Goal: Task Accomplishment & Management: Manage account settings

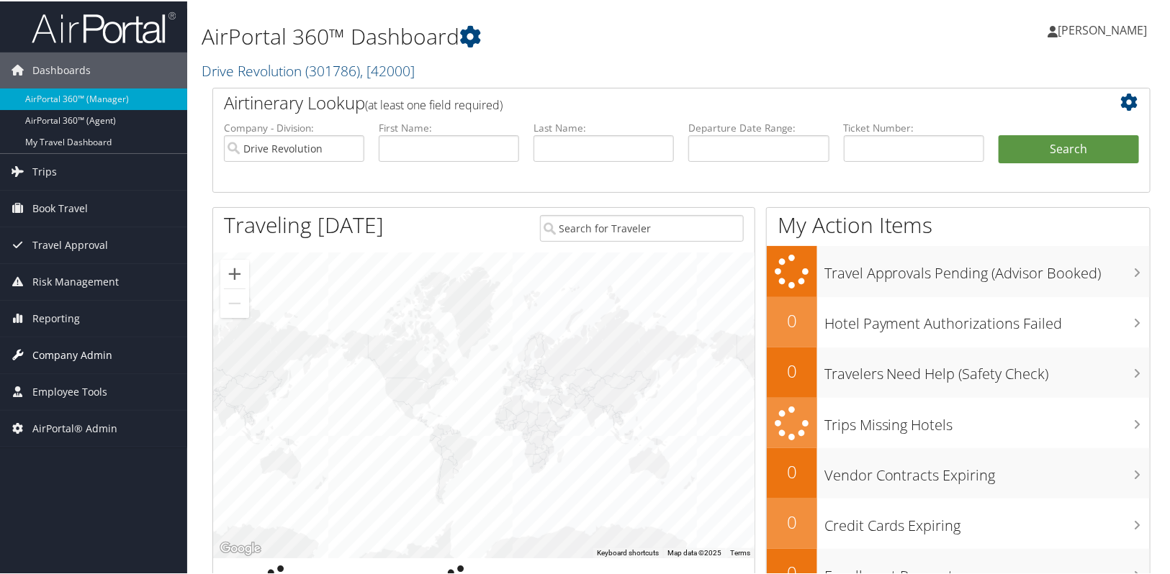
click at [52, 351] on span "Company Admin" at bounding box center [72, 354] width 80 height 36
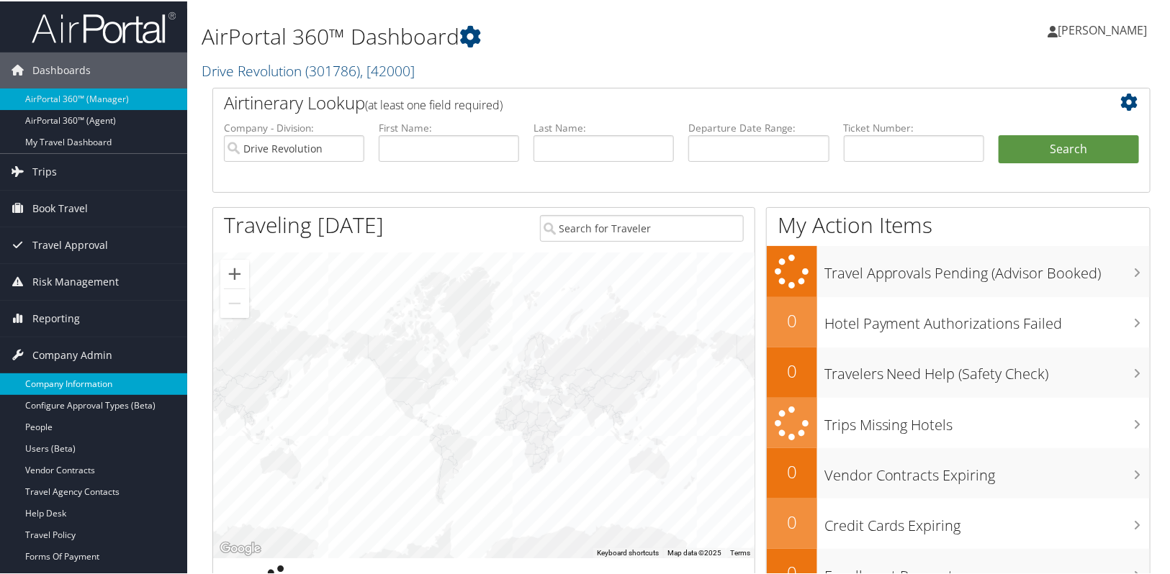
click at [65, 381] on link "Company Information" at bounding box center [93, 383] width 187 height 22
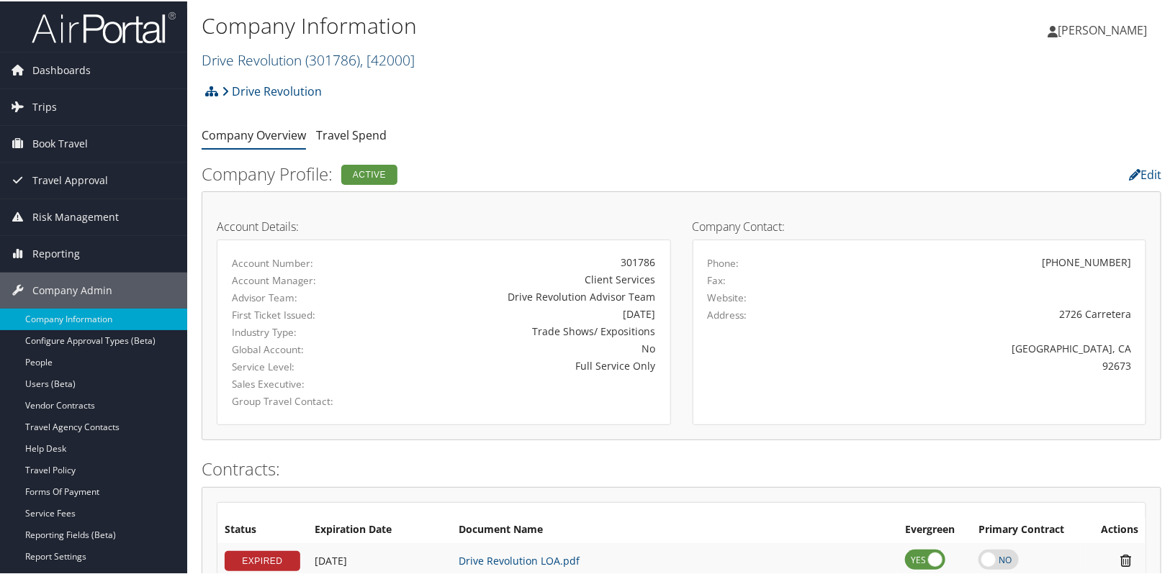
click at [274, 55] on link "Drive Revolution ( 301786 ) , [ 42000 ]" at bounding box center [308, 58] width 213 height 19
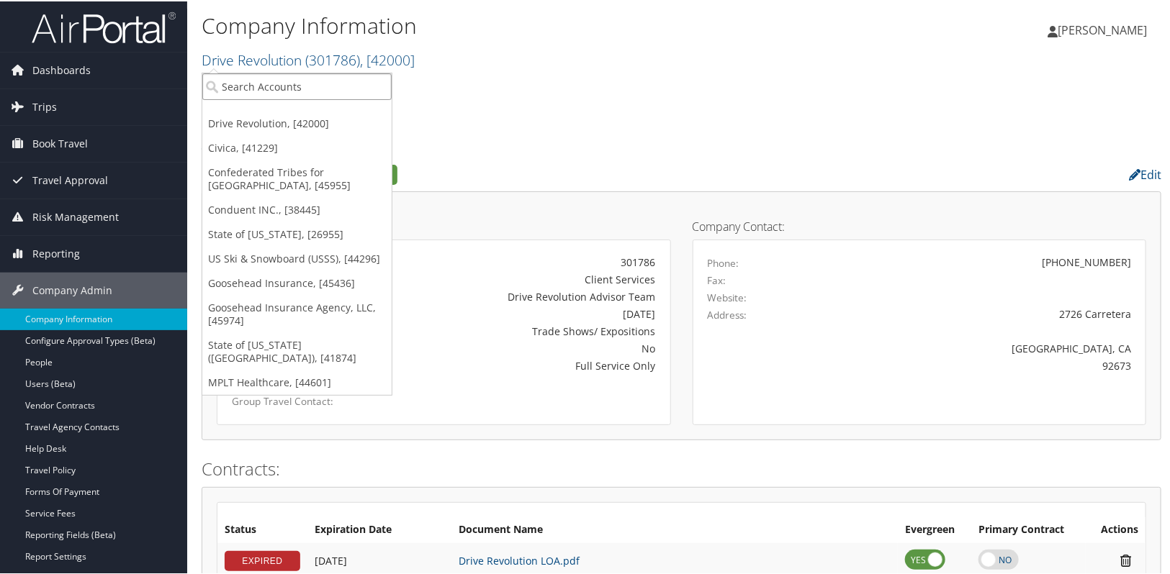
click at [258, 81] on input "search" at bounding box center [296, 85] width 189 height 27
type input "university of san diego"
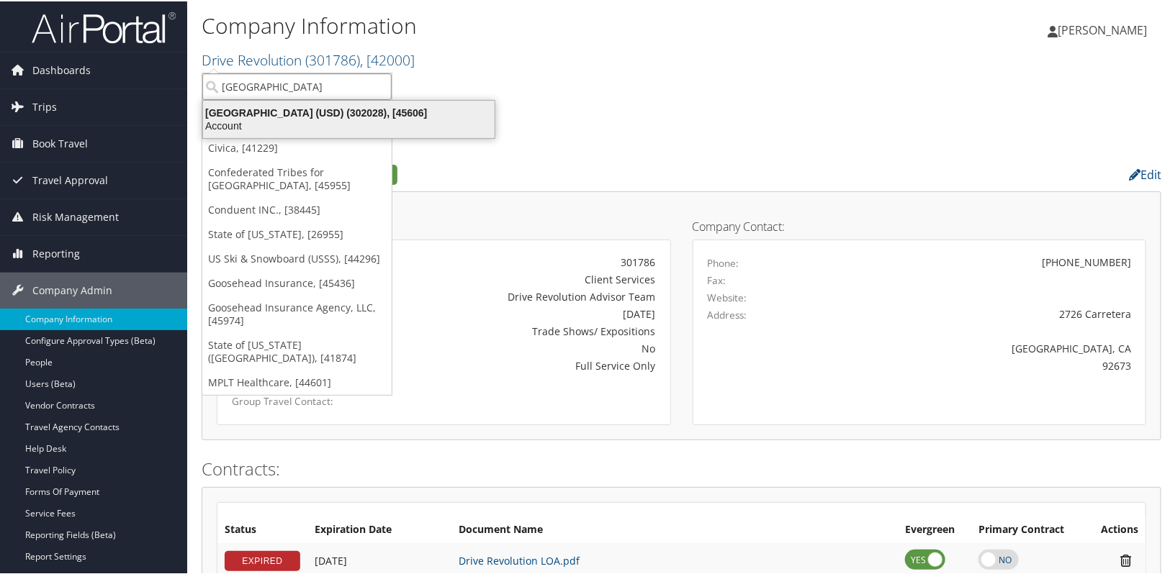
click at [264, 118] on div "Account" at bounding box center [348, 124] width 309 height 13
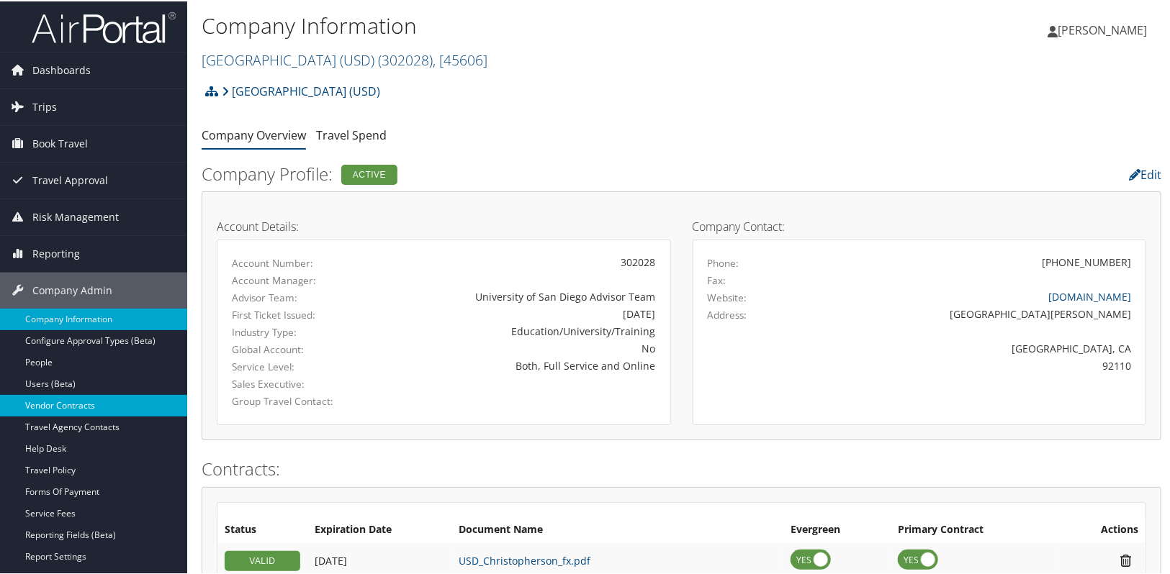
click at [91, 404] on link "Vendor Contracts" at bounding box center [93, 405] width 187 height 22
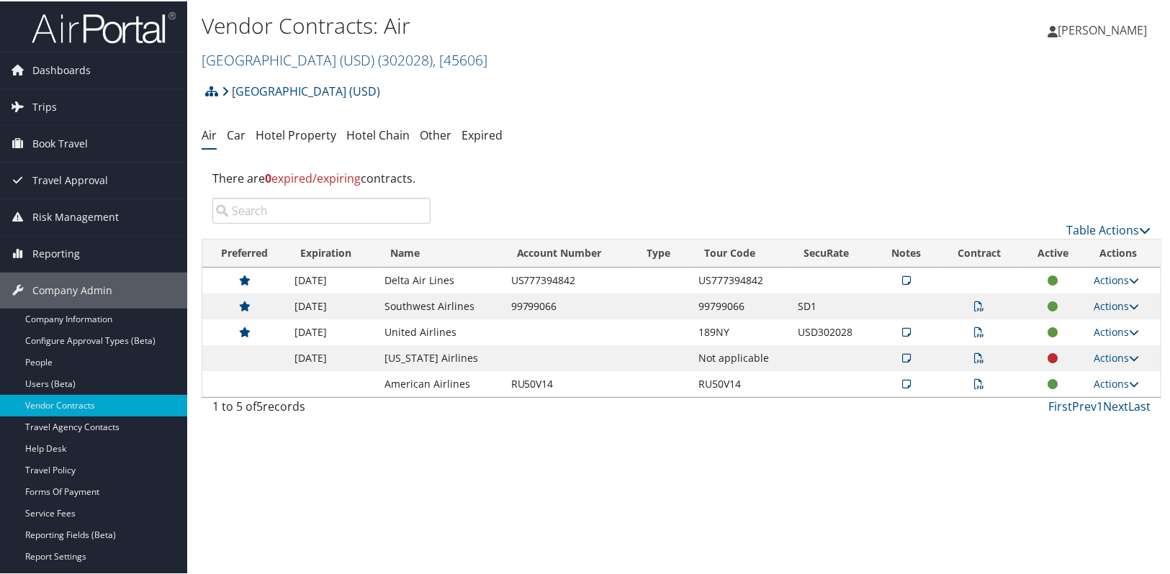
click at [552, 446] on div "Vendor Contracts: Air University of San Diego (USD) ( 302028 ) , [ 45606 ] Univ…" at bounding box center [681, 287] width 988 height 574
click at [427, 465] on div "Vendor Contracts: Air University of San Diego (USD) ( 302028 ) , [ 45606 ] Univ…" at bounding box center [681, 287] width 988 height 574
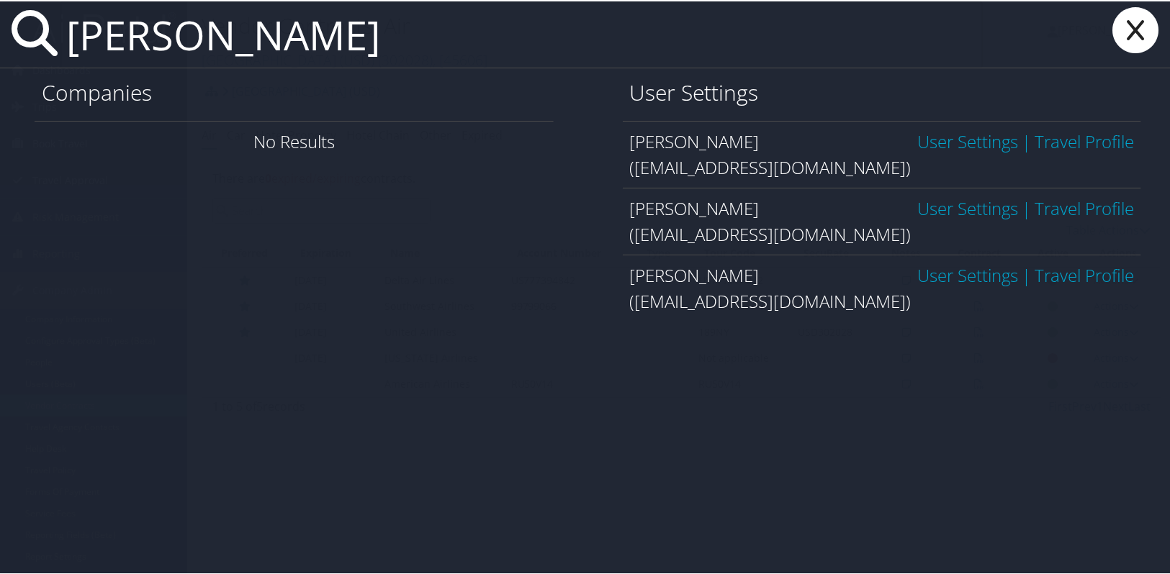
drag, startPoint x: 325, startPoint y: 43, endPoint x: 21, endPoint y: 71, distance: 305.0
click at [21, 71] on div "gary hooper Companies No Results User Settings Gary Hooper User Settings | Trav…" at bounding box center [587, 287] width 1175 height 574
type input "ashley hostetter"
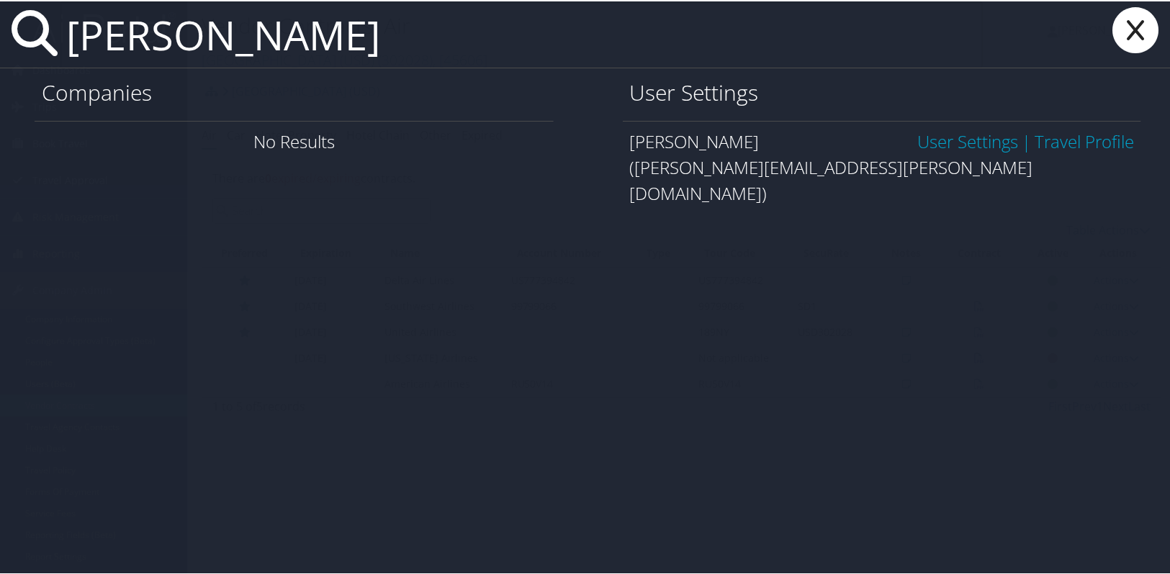
click at [918, 150] on link "User Settings" at bounding box center [967, 140] width 101 height 24
click at [919, 148] on link "User Settings" at bounding box center [967, 140] width 101 height 24
click at [921, 143] on link "User Settings" at bounding box center [967, 140] width 101 height 24
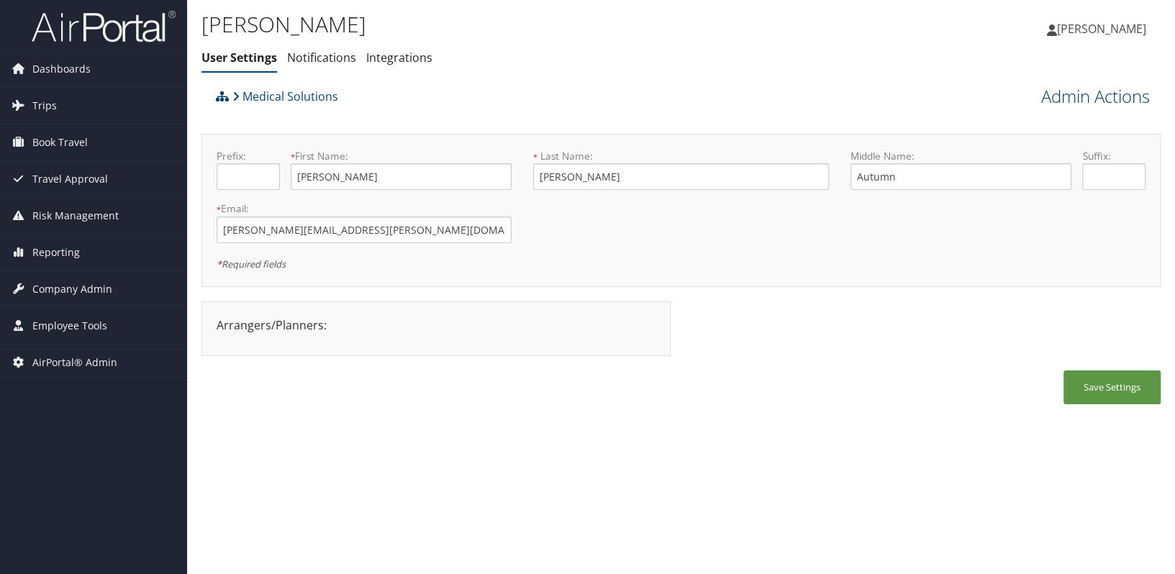
click at [1123, 104] on link "Admin Actions" at bounding box center [1096, 96] width 109 height 24
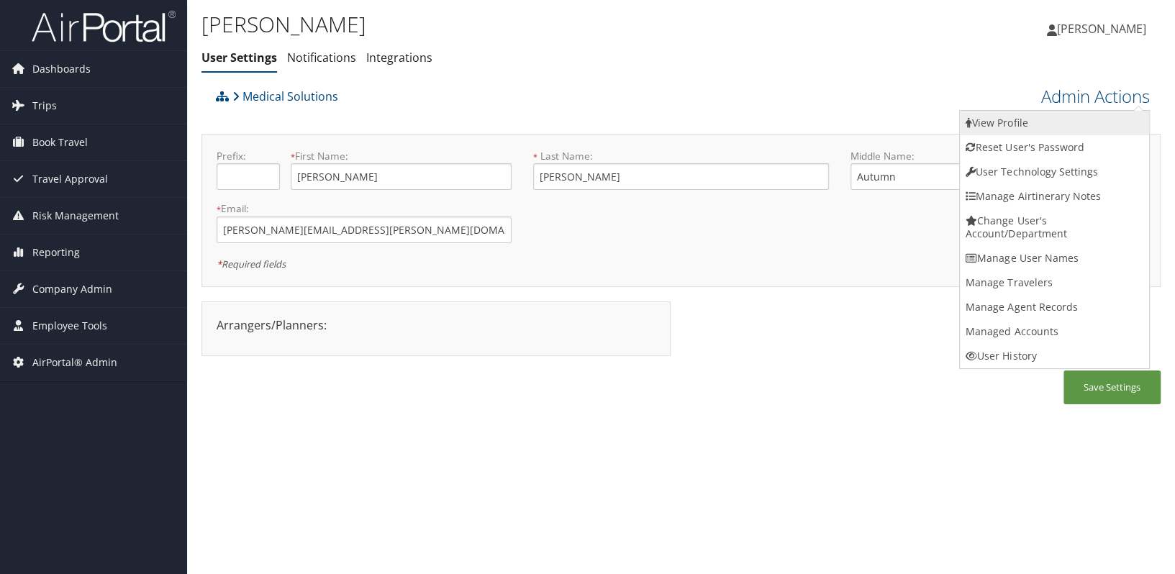
click at [986, 119] on link "View Profile" at bounding box center [1054, 123] width 189 height 24
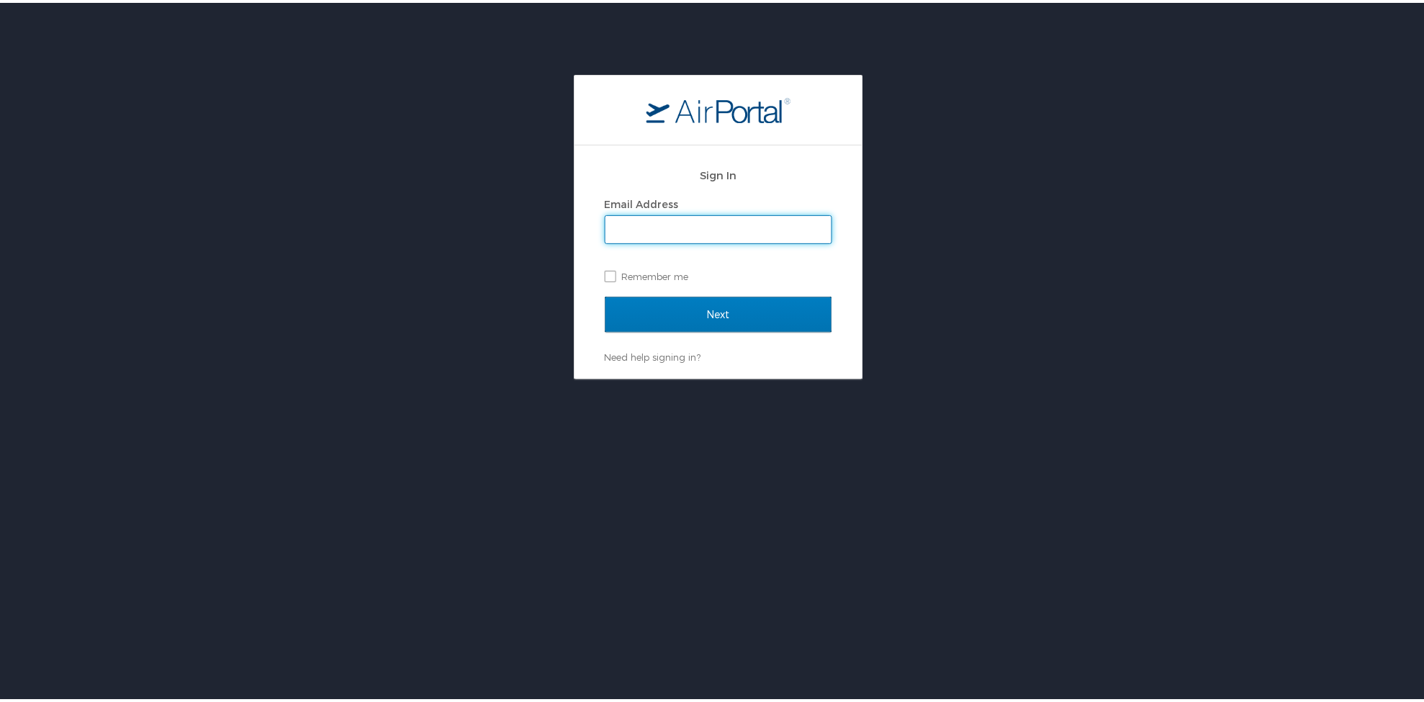
type input "alison.knapp@cbtravel.com"
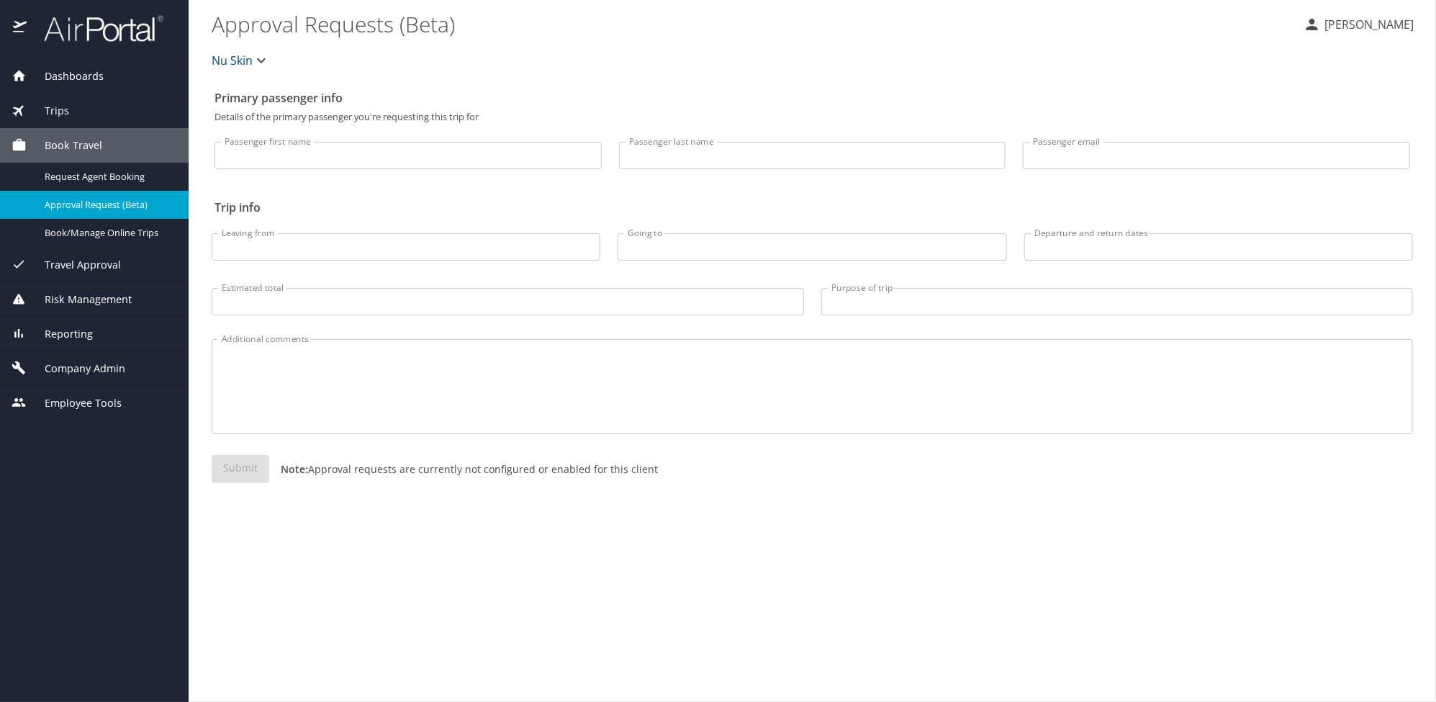
click at [114, 369] on span "Company Admin" at bounding box center [76, 369] width 99 height 16
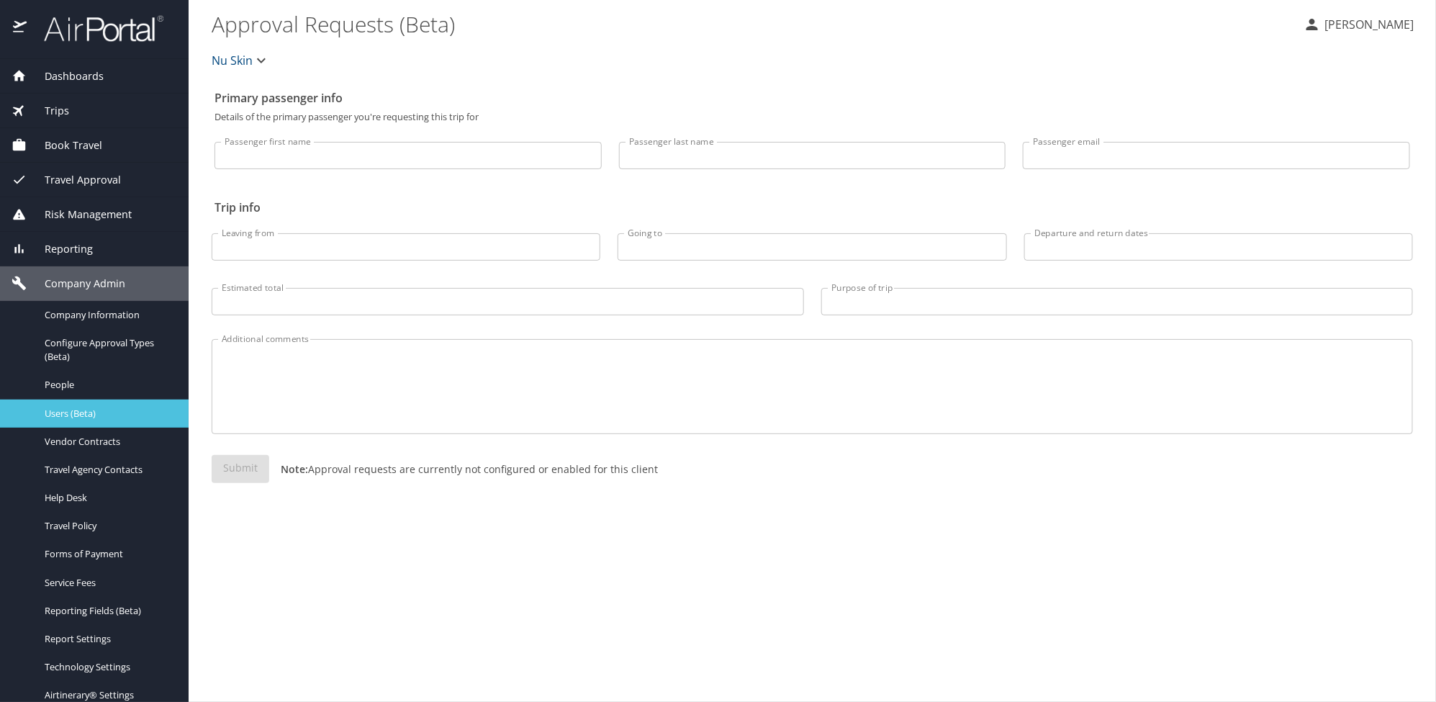
click at [94, 404] on link "Users (Beta)" at bounding box center [94, 414] width 189 height 28
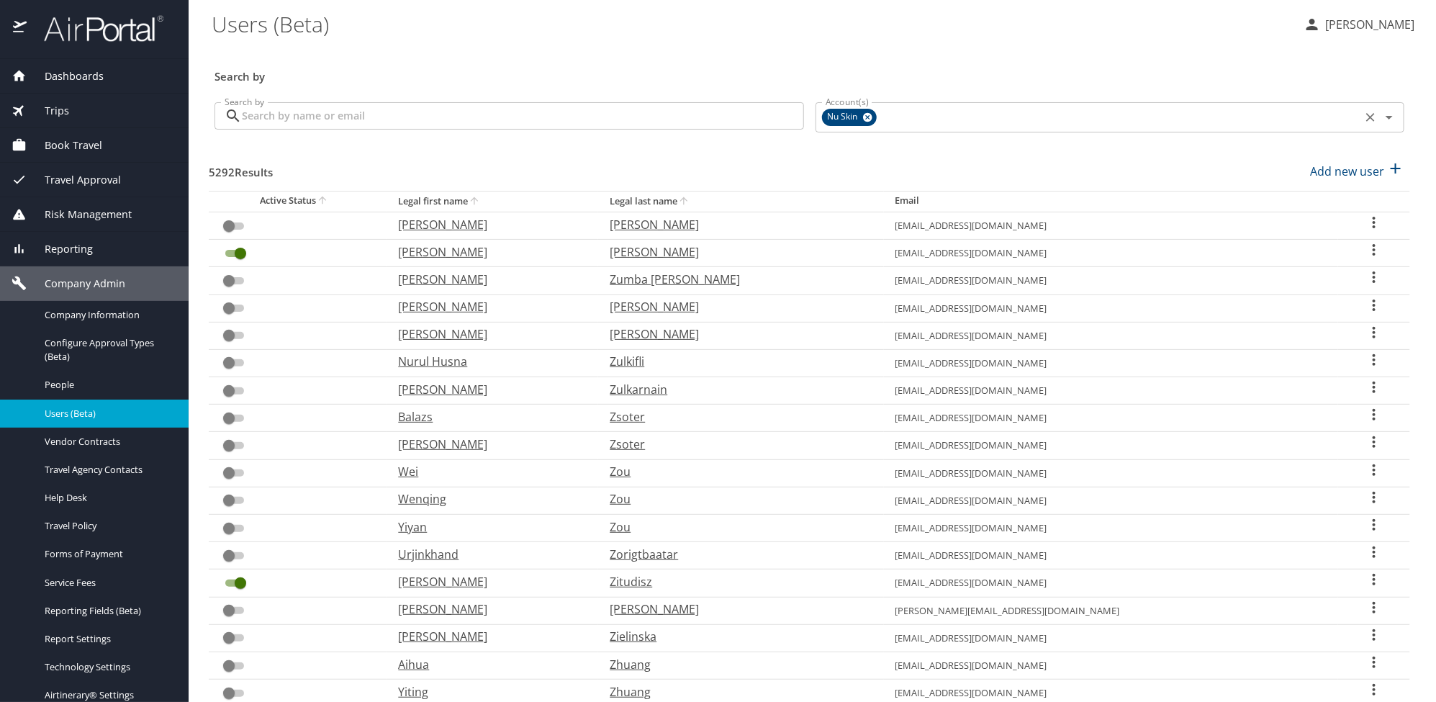
click at [864, 119] on icon at bounding box center [867, 117] width 11 height 16
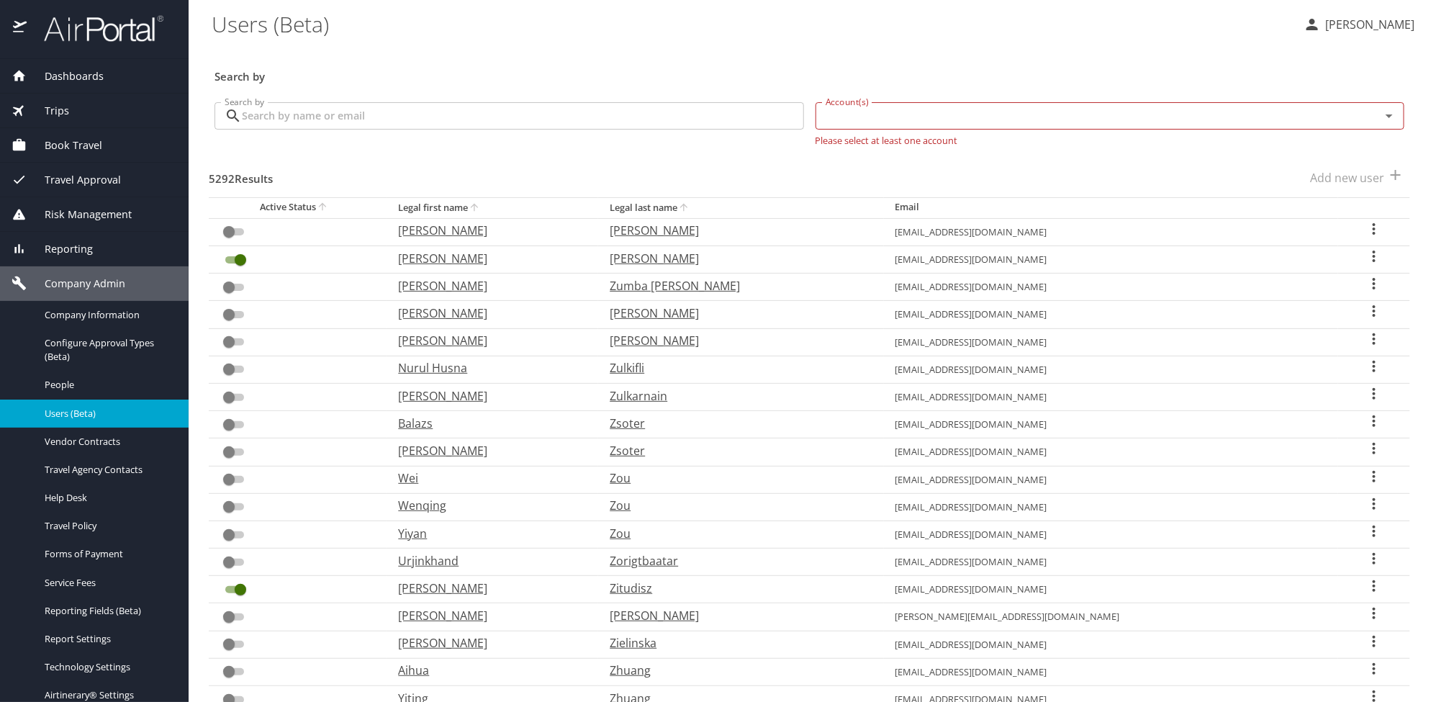
click at [829, 119] on input "Account(s)" at bounding box center [1089, 116] width 538 height 19
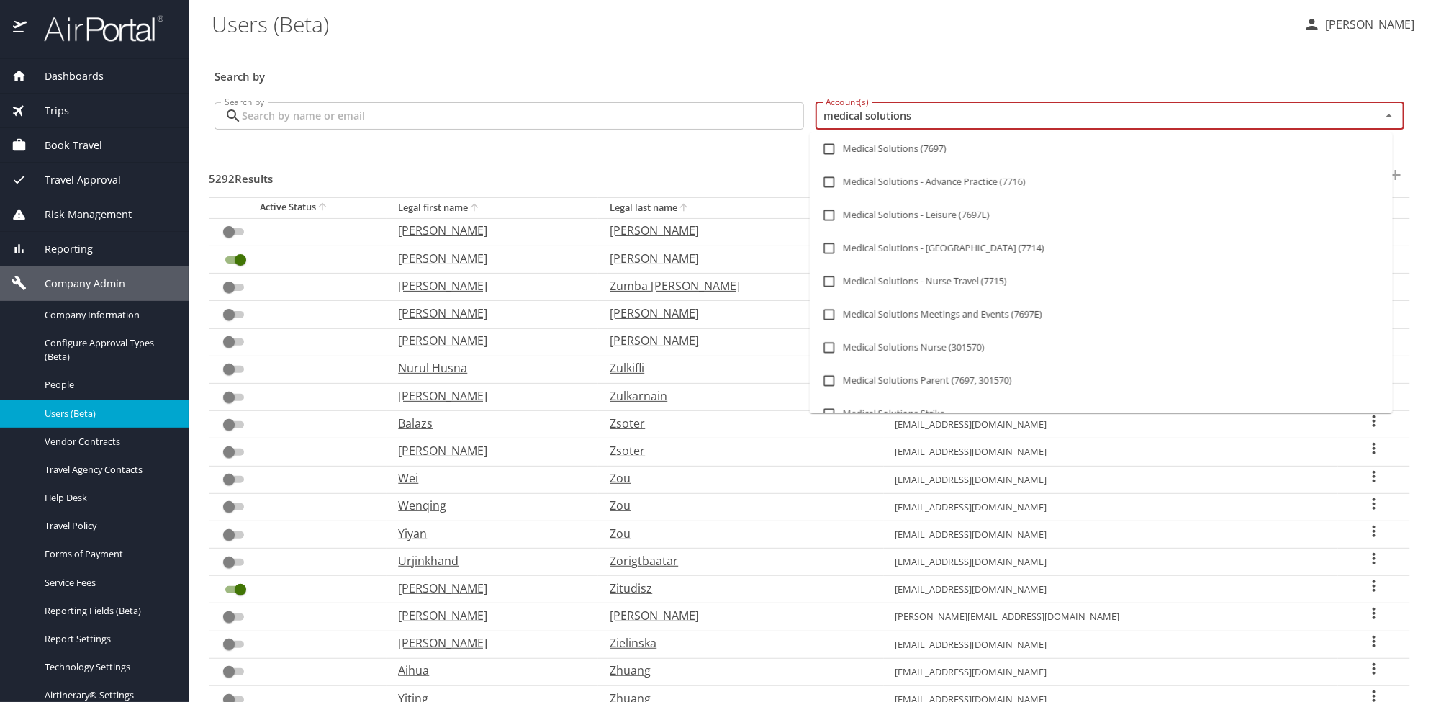
type input "medical solutions"
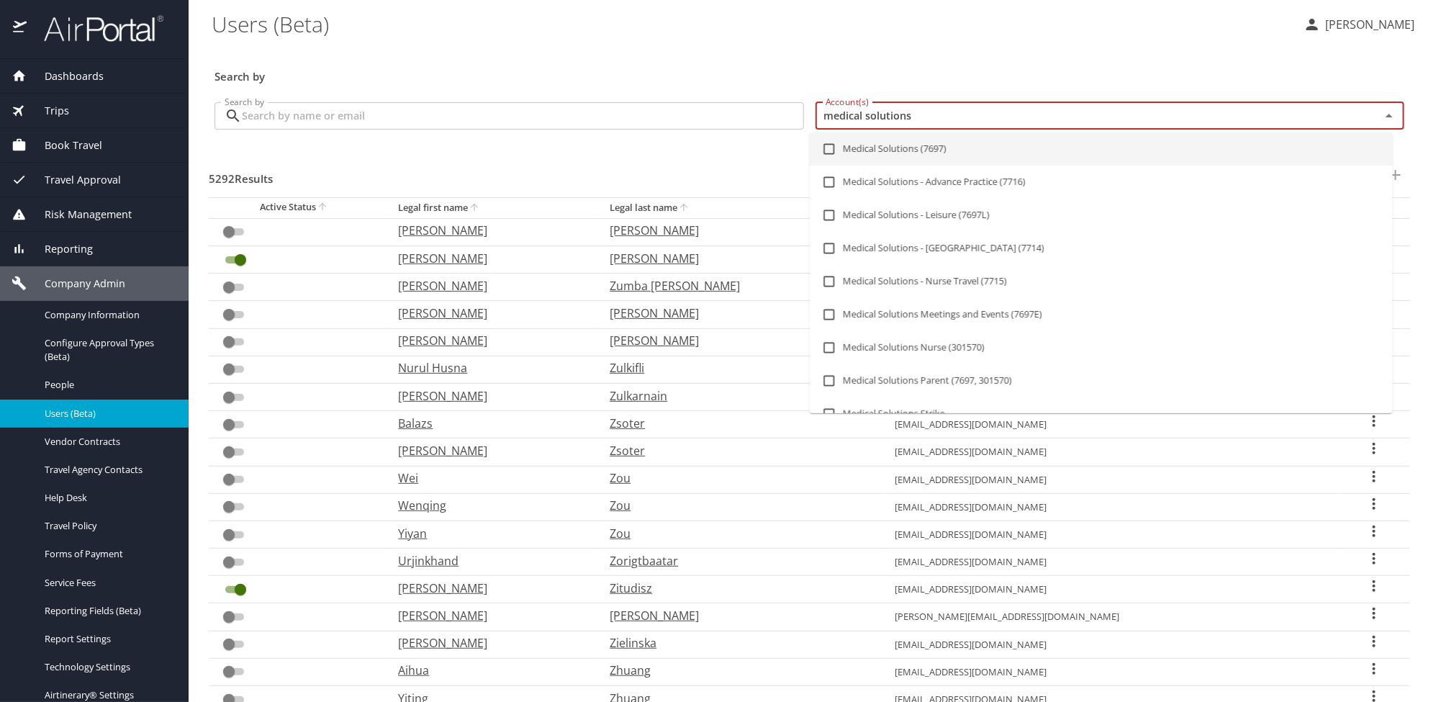
click at [875, 145] on li "Medical Solutions (7697)" at bounding box center [1101, 148] width 583 height 33
checkbox input "true"
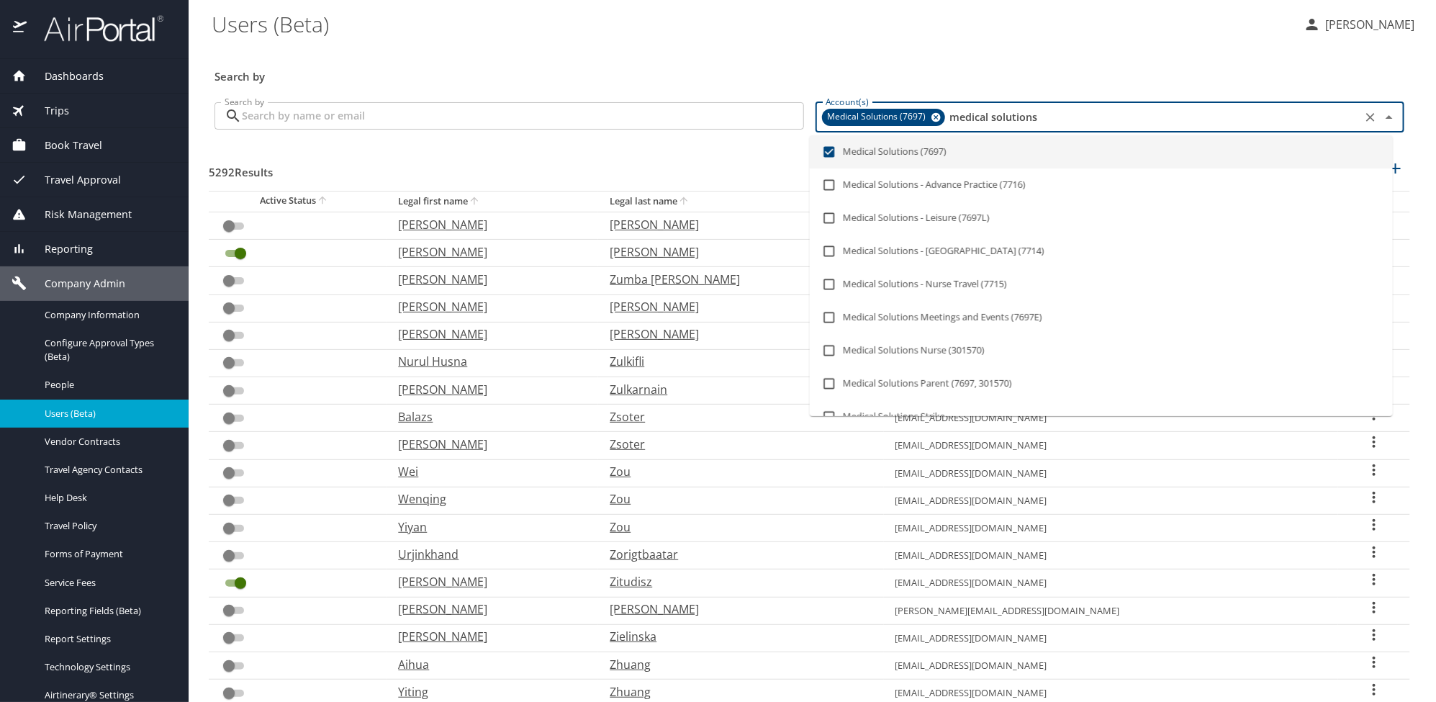
checkbox input "true"
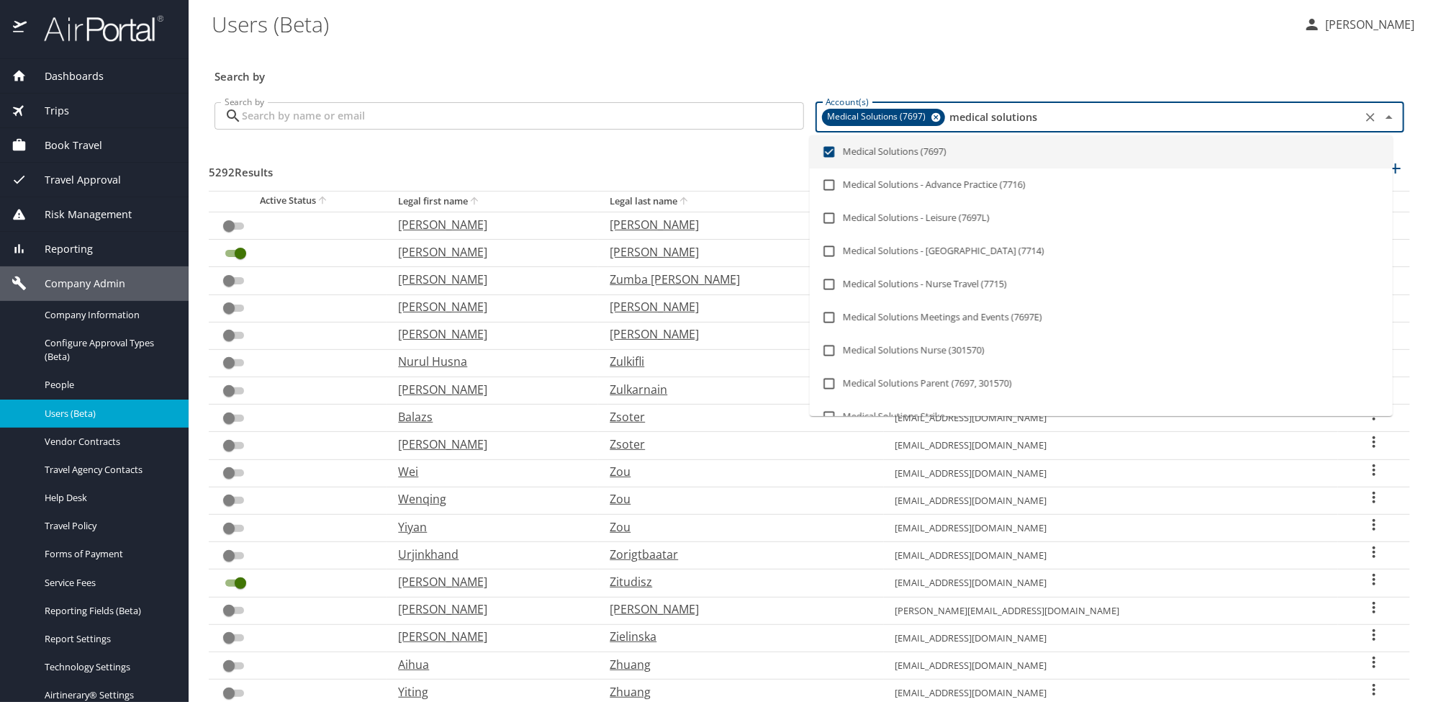
checkbox input "true"
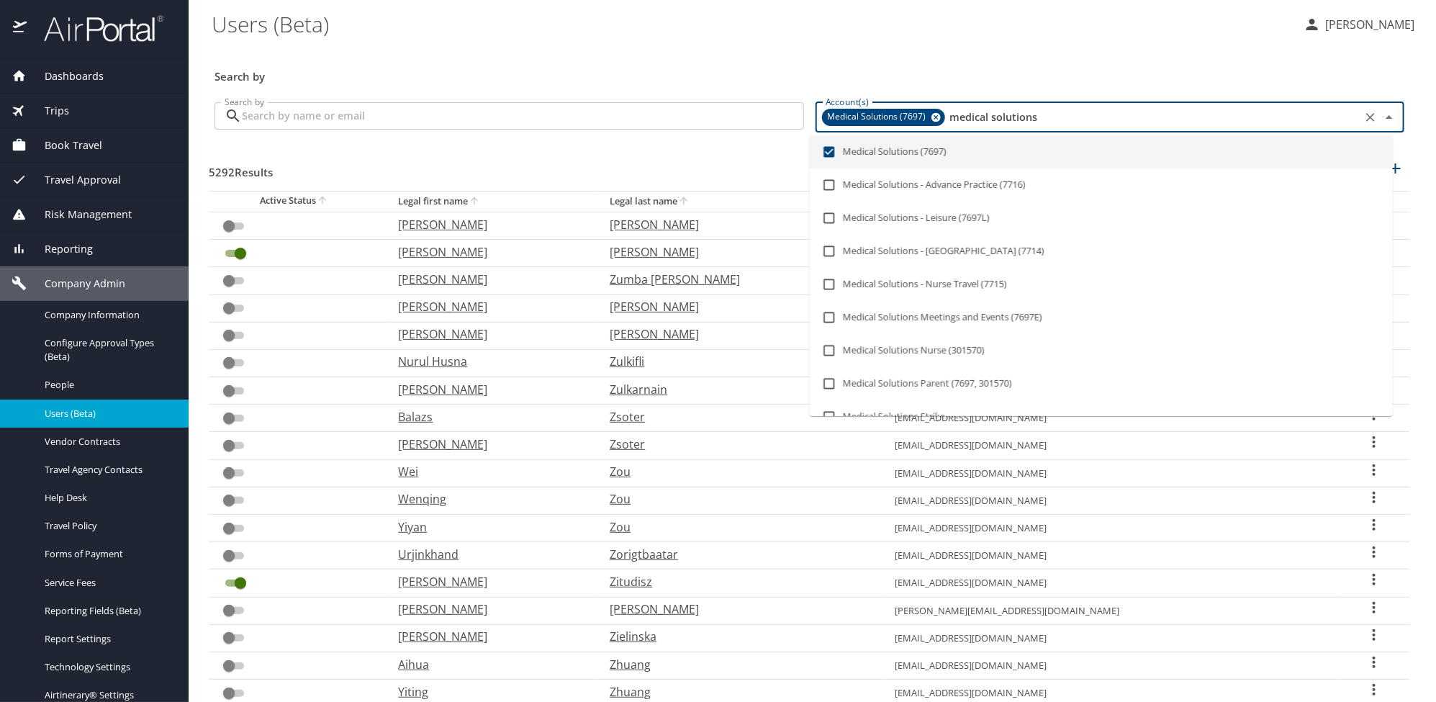
checkbox input "true"
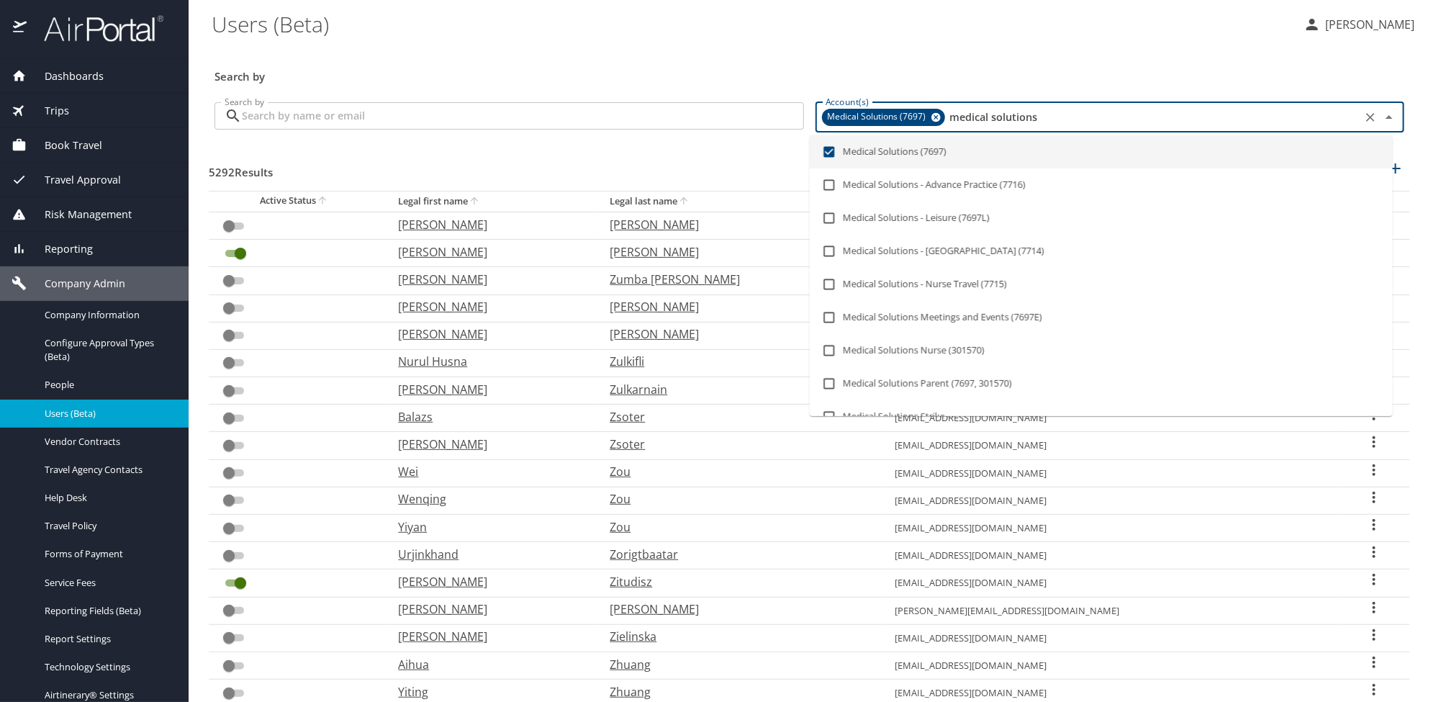
checkbox input "true"
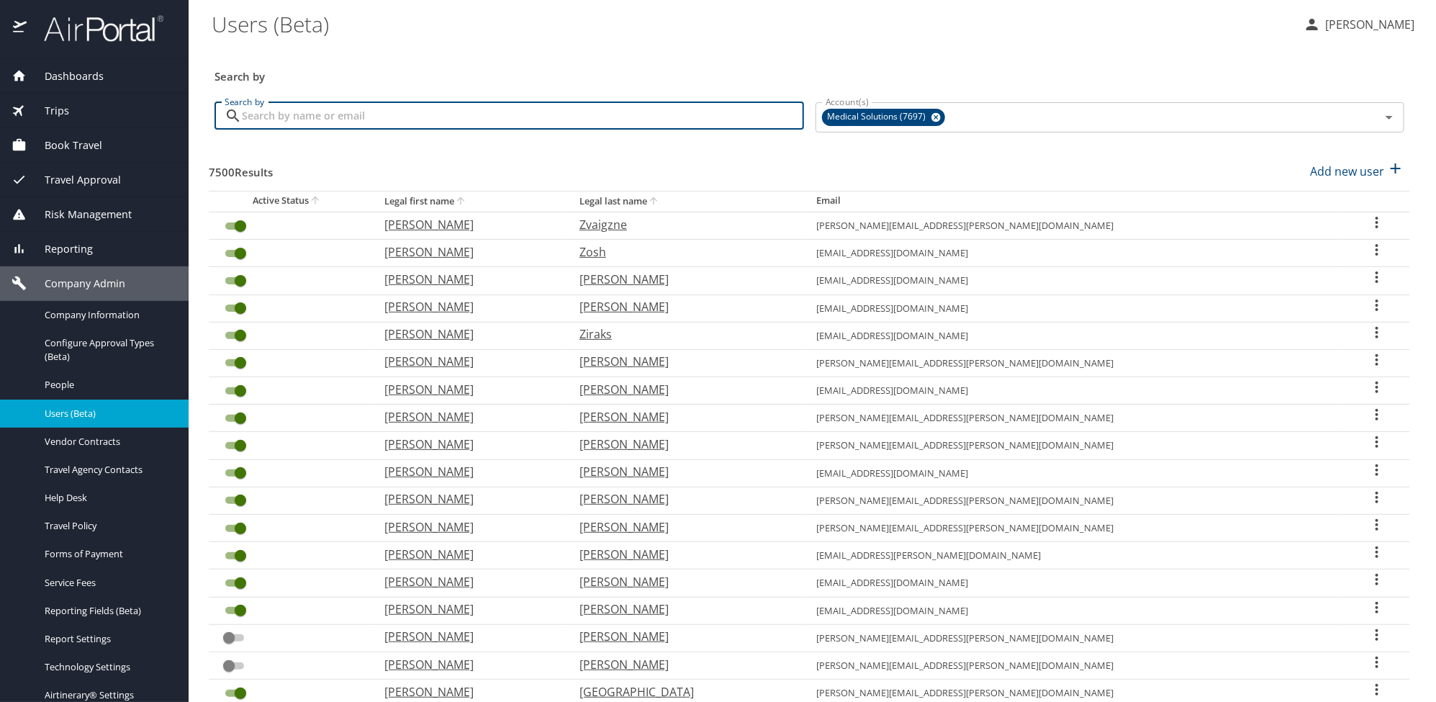
click at [595, 117] on input "Search by" at bounding box center [523, 115] width 562 height 27
type input "[PERSON_NAME]"
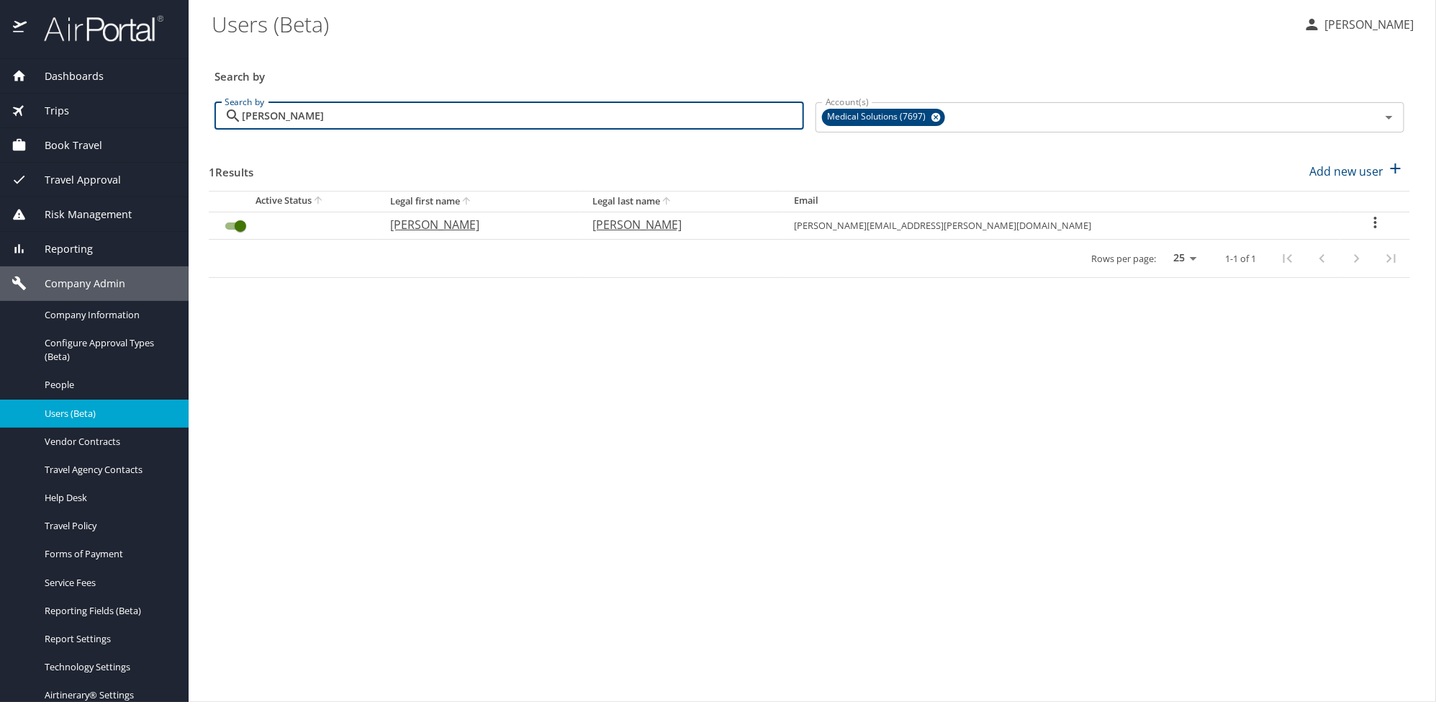
click at [1364, 211] on table "Active Status Legal first name Legal last name Email [PERSON_NAME] [PERSON_NAME…" at bounding box center [809, 234] width 1201 height 87
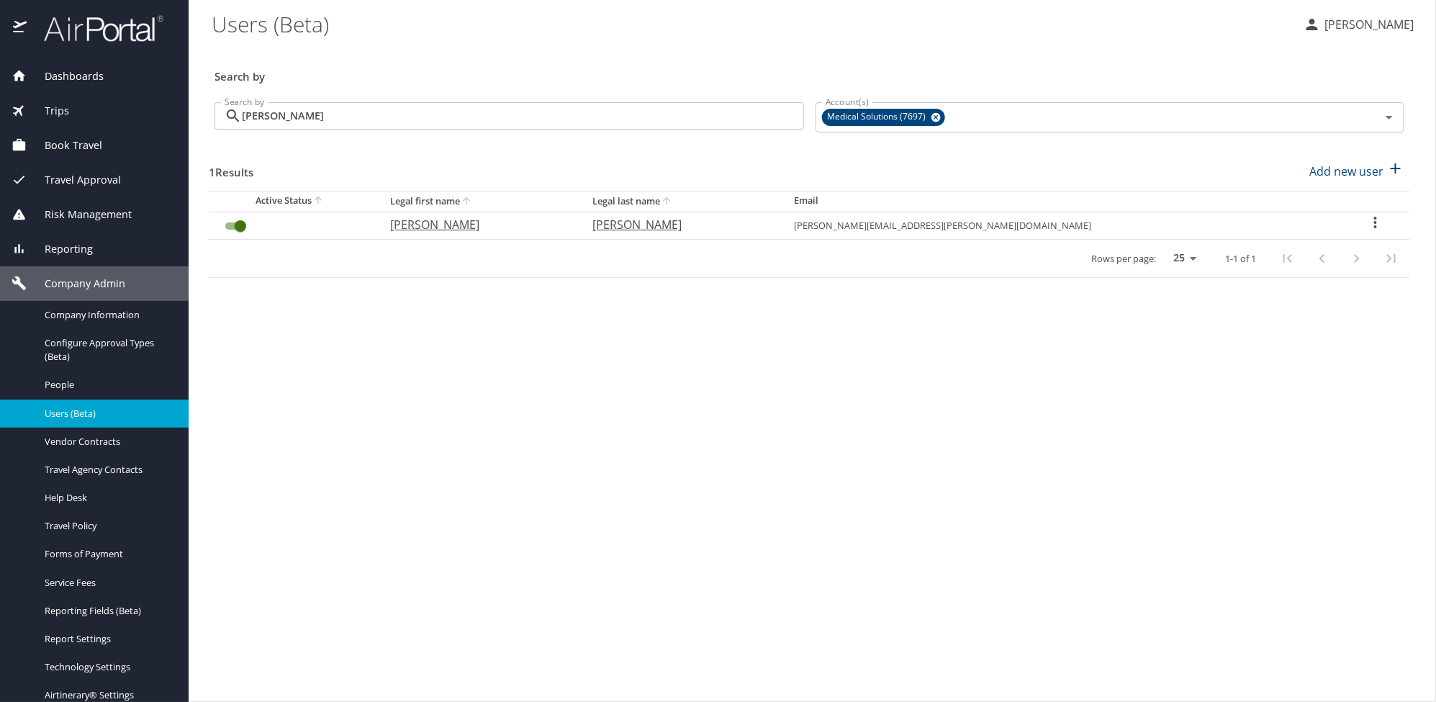
click at [1367, 220] on icon "User Search Table" at bounding box center [1375, 222] width 17 height 17
click at [1307, 220] on p "View profile" at bounding box center [1283, 224] width 63 height 17
select select "US"
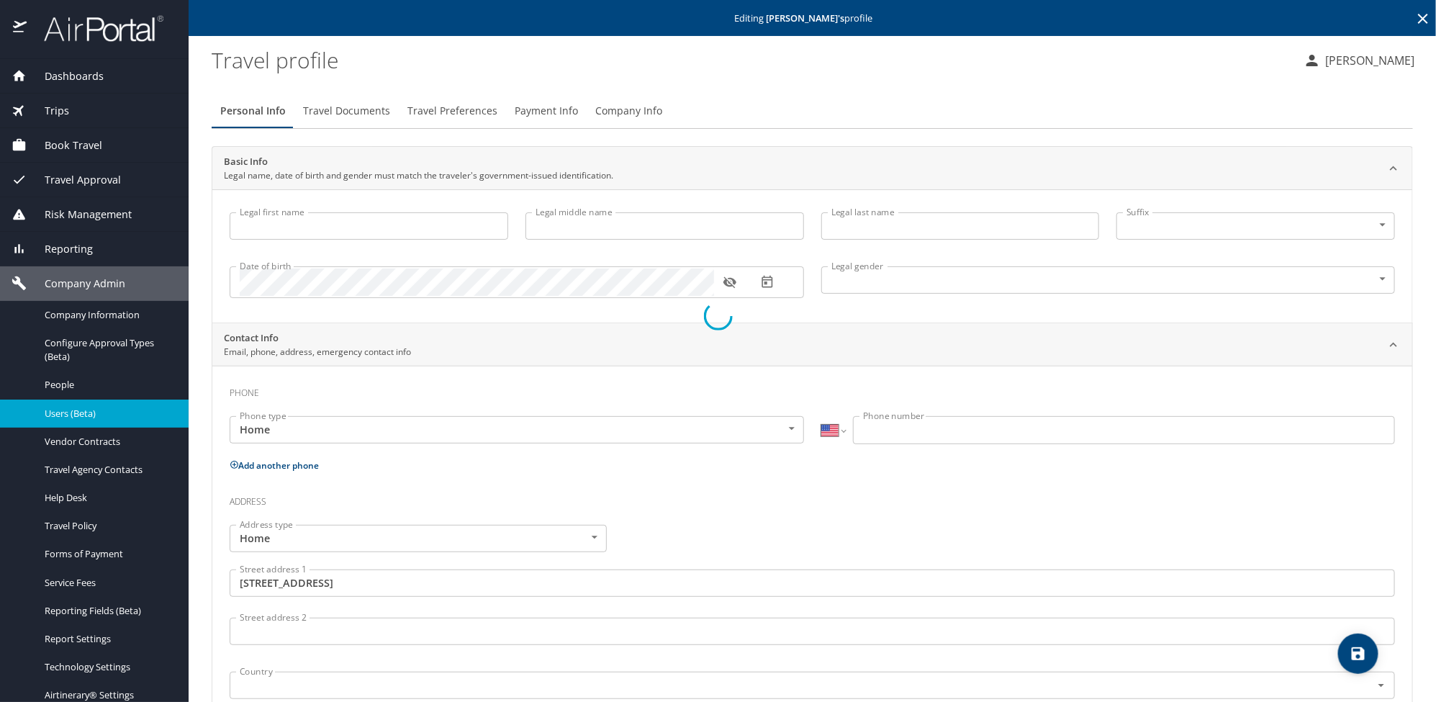
type input "[PERSON_NAME]"
type input "Autumn"
type input "[PERSON_NAME]"
type input "[DEMOGRAPHIC_DATA]"
type input "[PERSON_NAME]"
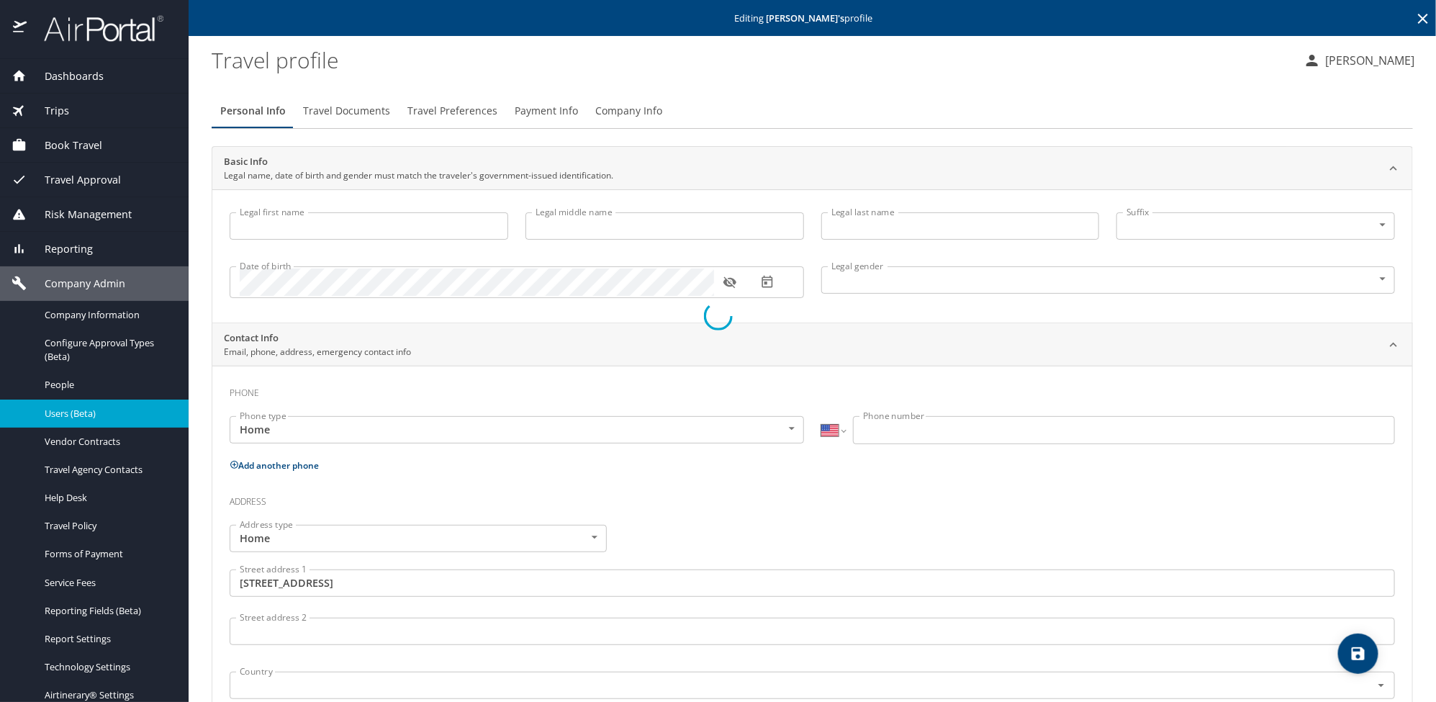
type input "[PERSON_NAME]"
type input "[PHONE_NUMBER]"
type input "[PERSON_NAME][EMAIL_ADDRESS][PERSON_NAME][DOMAIN_NAME]"
type input "[GEOGRAPHIC_DATA]"
type input "[US_STATE]"
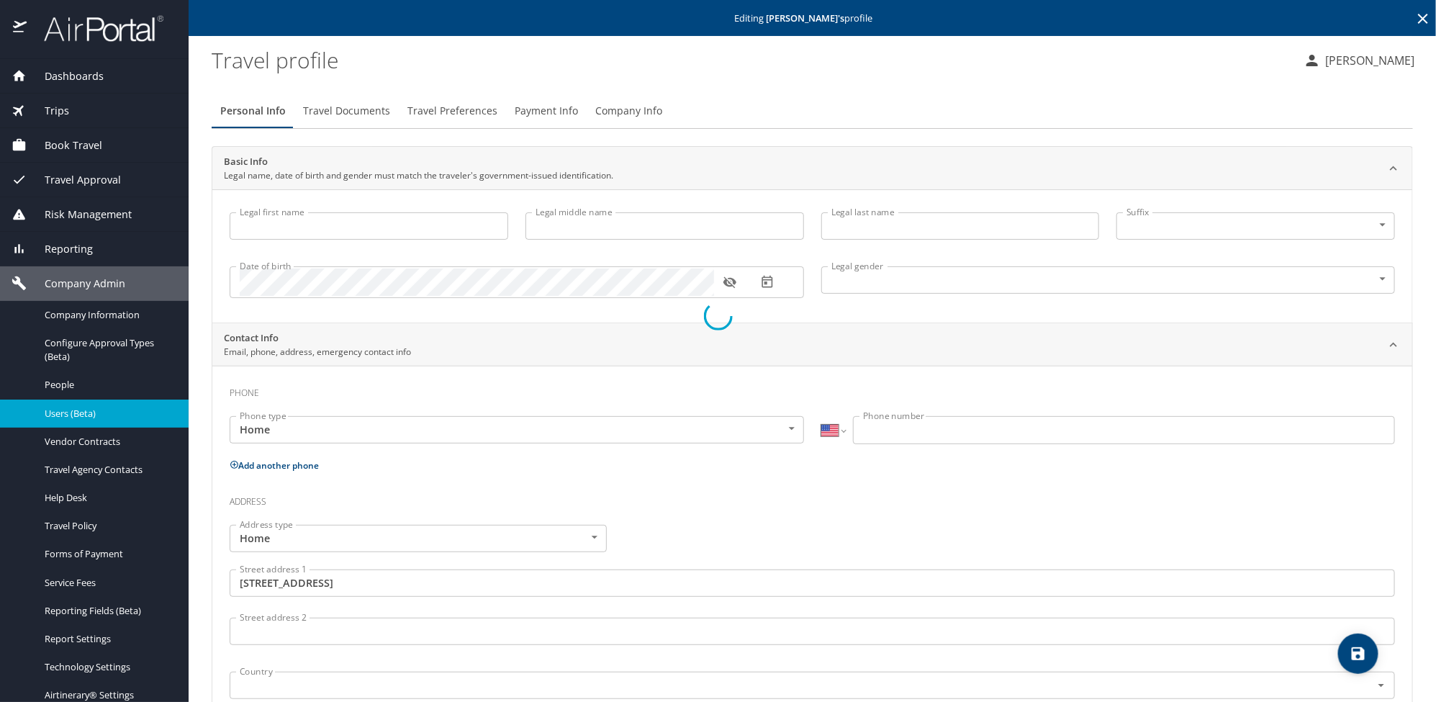
type input "[GEOGRAPHIC_DATA]"
type input "[US_STATE]"
select select "US"
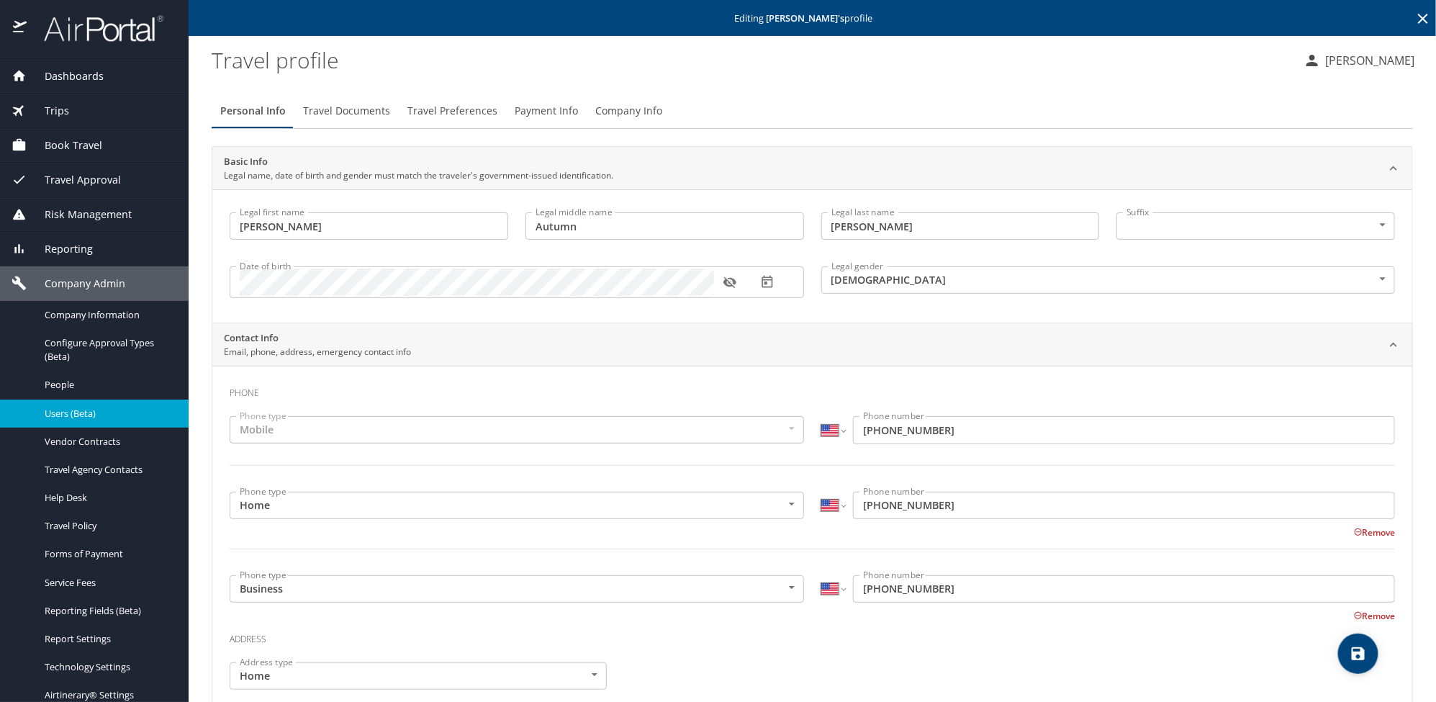
click at [538, 108] on span "Payment Info" at bounding box center [546, 111] width 63 height 18
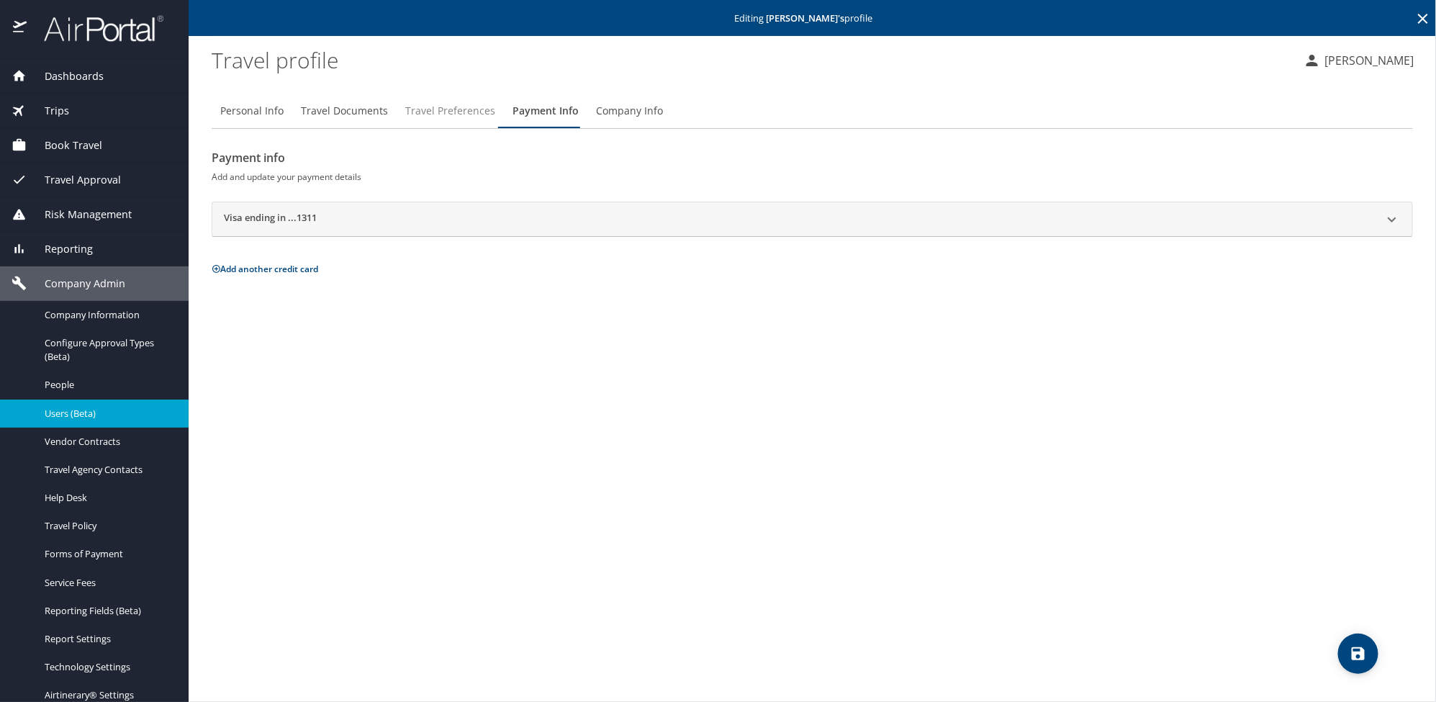
click at [474, 119] on span "Travel Preferences" at bounding box center [450, 111] width 90 height 18
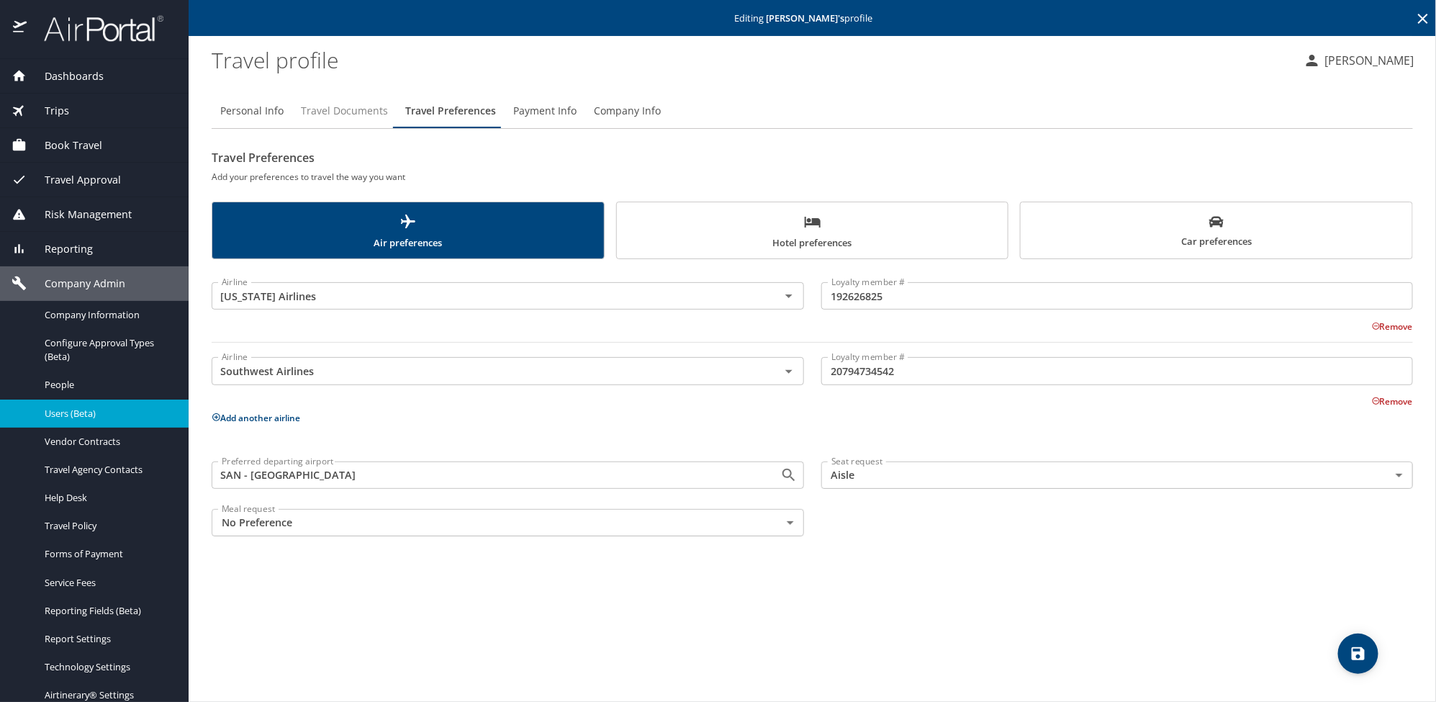
click at [358, 109] on span "Travel Documents" at bounding box center [344, 111] width 87 height 18
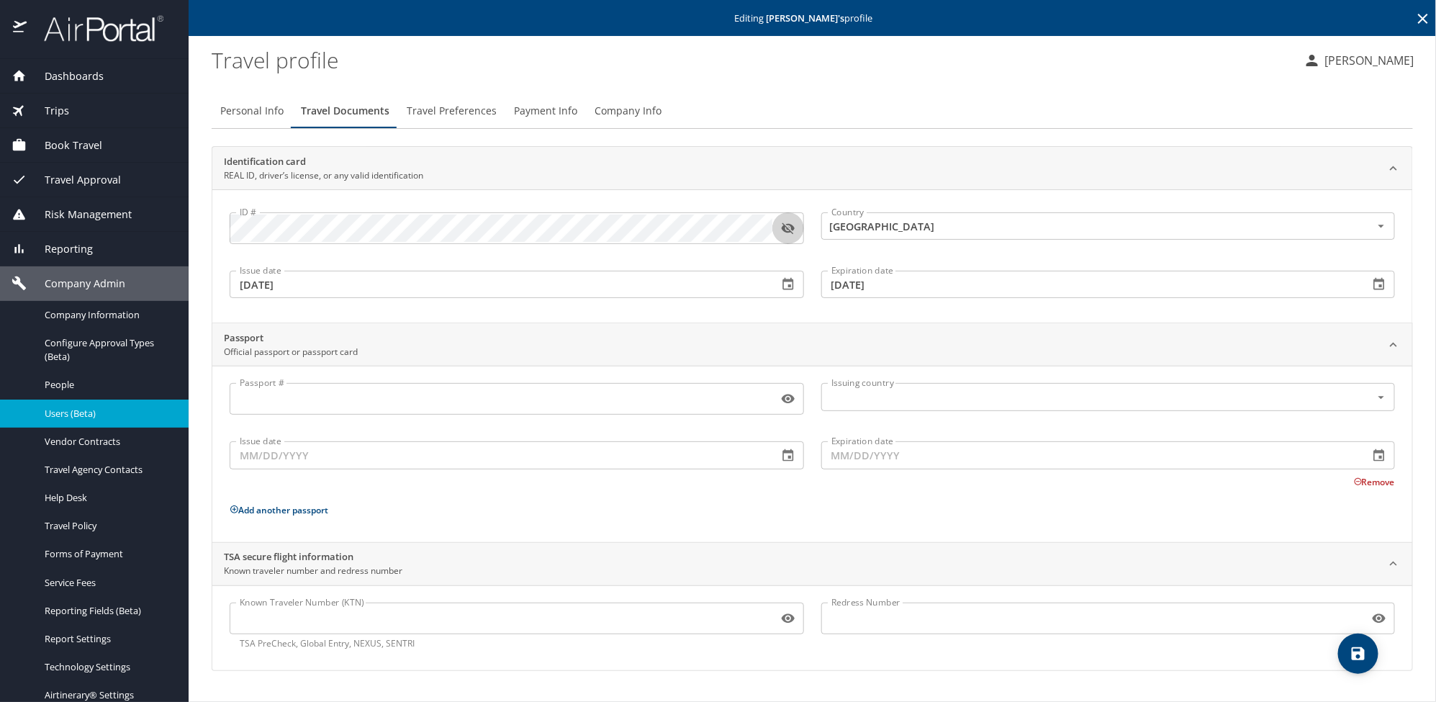
click at [785, 228] on icon "button" at bounding box center [788, 228] width 14 height 14
click at [457, 110] on span "Travel Preferences" at bounding box center [452, 111] width 90 height 18
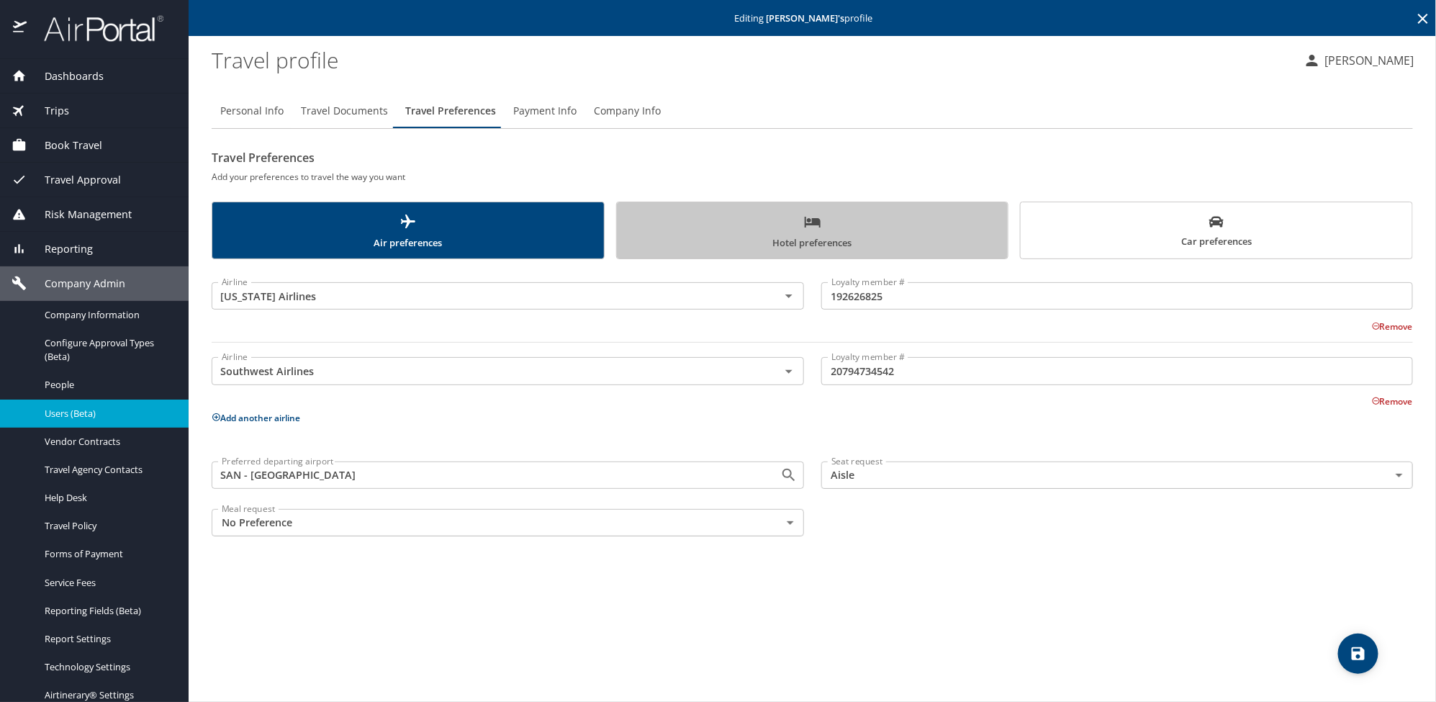
click at [773, 220] on span "Hotel preferences" at bounding box center [813, 232] width 374 height 38
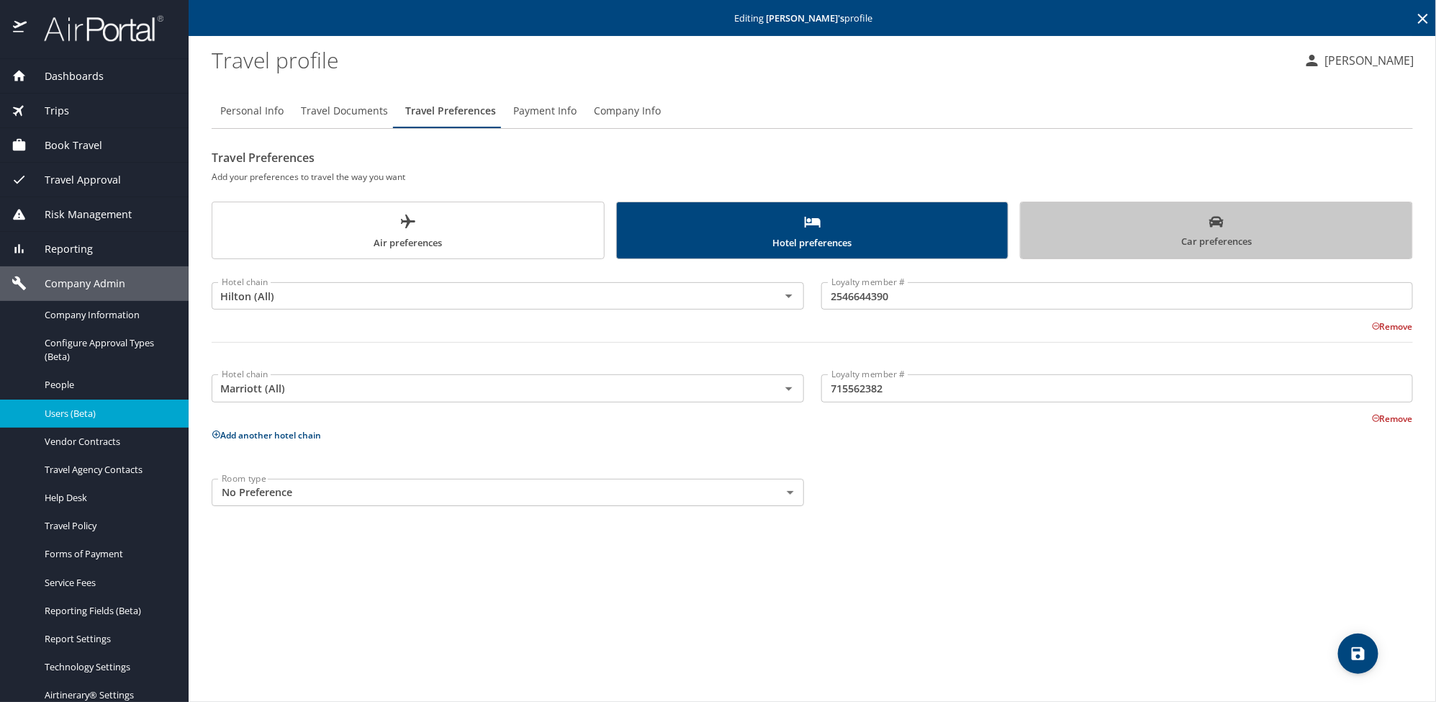
click at [1263, 239] on span "Car preferences" at bounding box center [1216, 232] width 374 height 35
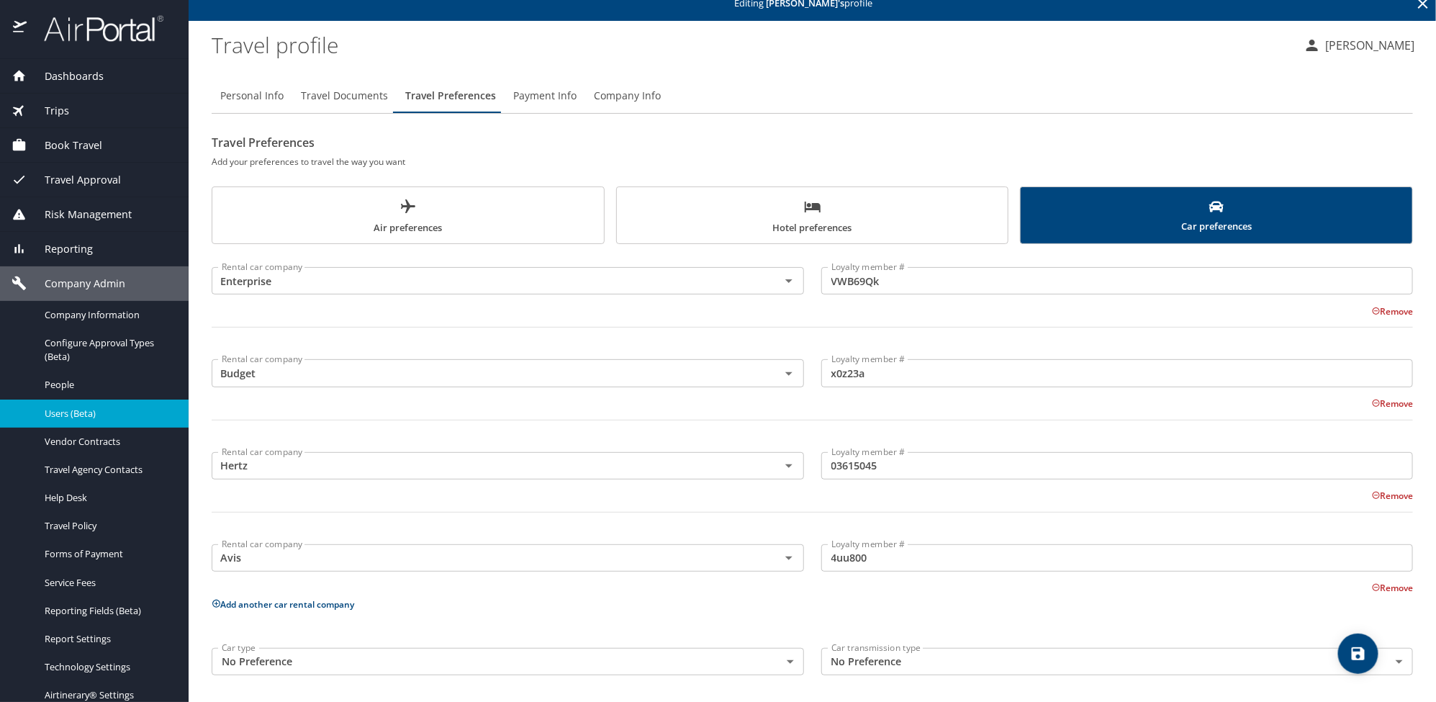
scroll to position [19, 0]
